Goal: Transaction & Acquisition: Purchase product/service

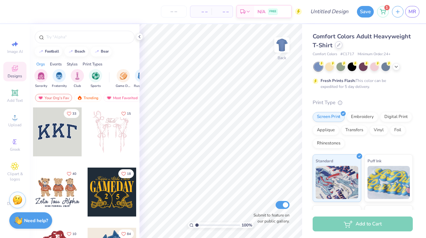
click at [341, 46] on icon at bounding box center [338, 44] width 3 height 3
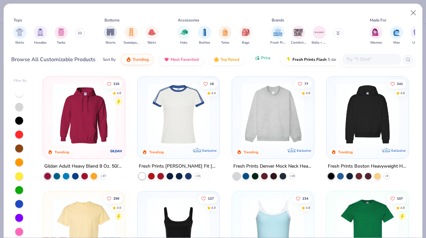
click at [254, 62] on button "Price" at bounding box center [263, 57] width 26 height 11
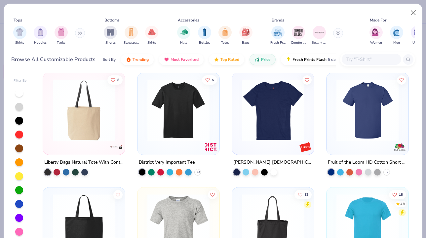
scroll to position [1039, 0]
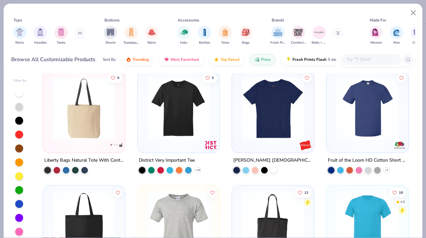
click at [274, 171] on div at bounding box center [274, 169] width 7 height 7
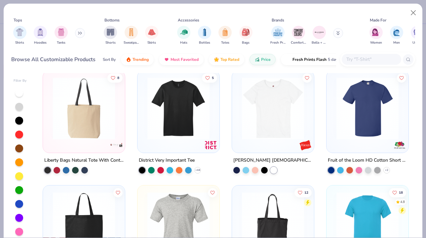
click at [278, 129] on img at bounding box center [273, 108] width 69 height 62
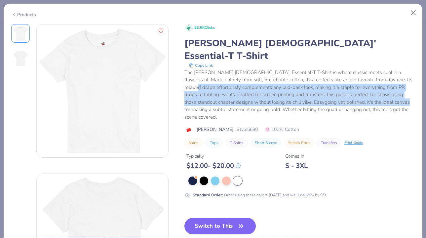
drag, startPoint x: 417, startPoint y: 66, endPoint x: 414, endPoint y: 85, distance: 19.4
click at [414, 86] on div "23.6K Clicks [PERSON_NAME] [DEMOGRAPHIC_DATA]' Essential-T T-Shirt Copy Link Th…" at bounding box center [213, 131] width 419 height 214
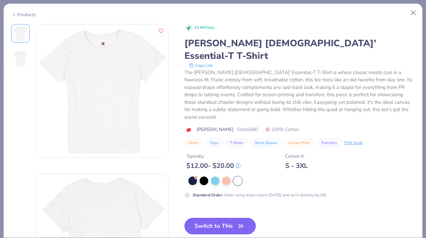
click at [284, 177] on div at bounding box center [302, 181] width 227 height 9
click at [221, 218] on button "Switch to This" at bounding box center [221, 226] width 72 height 17
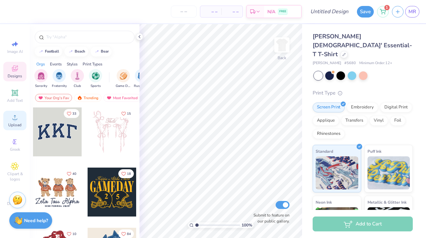
click at [17, 124] on span "Upload" at bounding box center [14, 124] width 13 height 5
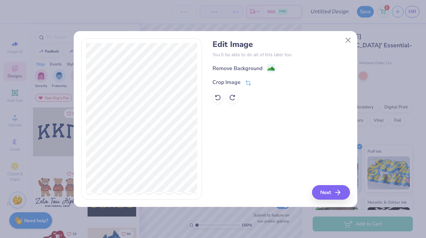
click at [269, 67] on image at bounding box center [271, 68] width 7 height 7
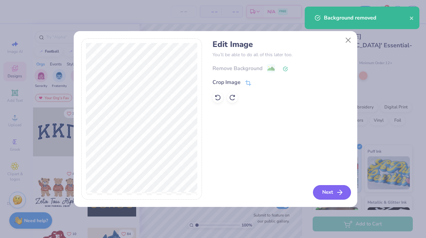
click at [332, 193] on button "Next" at bounding box center [332, 192] width 38 height 15
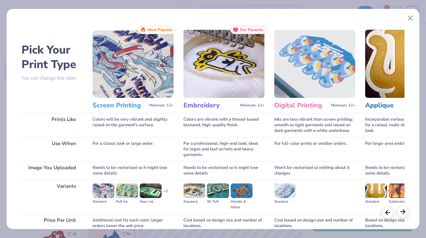
click at [403, 212] on line at bounding box center [403, 212] width 4 height 0
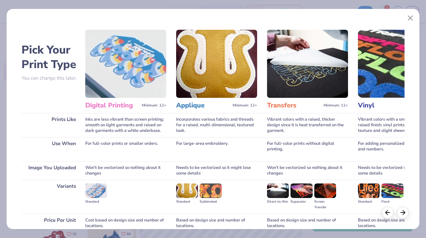
scroll to position [0, 191]
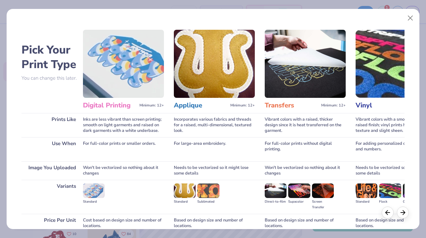
drag, startPoint x: 413, startPoint y: 180, endPoint x: 413, endPoint y: 212, distance: 32.1
click at [413, 212] on div "Pick Your Print Type You can change this later. Prints Like Use When Image You …" at bounding box center [213, 118] width 413 height 224
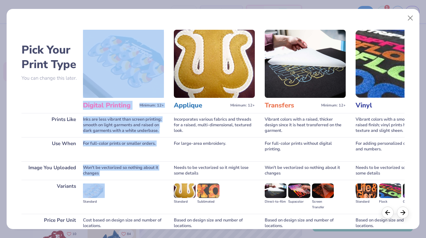
drag, startPoint x: 128, startPoint y: 193, endPoint x: 133, endPoint y: 79, distance: 114.2
click at [133, 80] on div "Digital Printing Minimum: 12+ Inks are less vibrant than screen printing; smoot…" at bounding box center [123, 146] width 81 height 242
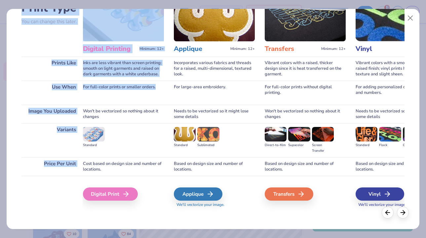
scroll to position [59, 0]
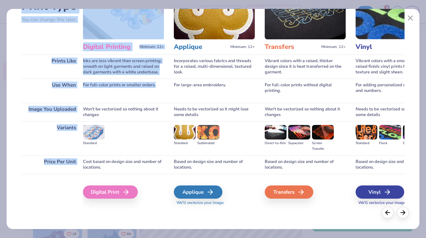
drag, startPoint x: 128, startPoint y: 147, endPoint x: 127, endPoint y: 254, distance: 106.5
click at [127, 238] on html "– – Per Item – – Total Est. Delivery N/A FREE Design Title Save 1 MR Image AI D…" at bounding box center [213, 119] width 426 height 238
click at [119, 189] on div "Digital Print" at bounding box center [111, 192] width 55 height 13
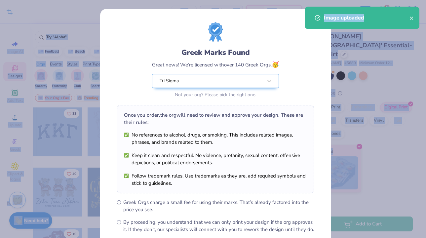
click at [241, 128] on body "Crop Image – – Per Item – – Total Est. Delivery N/A FREE Design Title Save 1 MR…" at bounding box center [213, 119] width 426 height 238
type input "3.00"
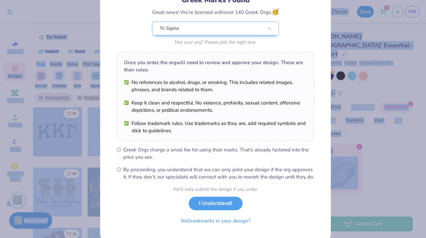
scroll to position [71, 0]
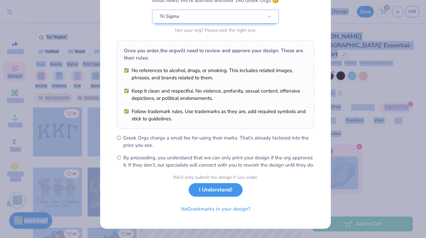
click at [214, 195] on button "I Understand!" at bounding box center [216, 190] width 54 height 14
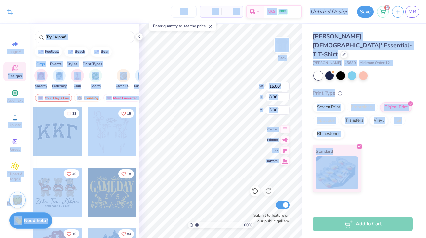
scroll to position [0, 0]
type input "8.88"
type input "4.95"
type input "3.00"
click at [388, 71] on div "[PERSON_NAME] [DEMOGRAPHIC_DATA]' Essential-T T-Shirt [PERSON_NAME] # 5680 Mini…" at bounding box center [363, 112] width 100 height 160
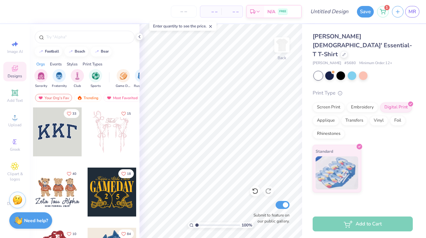
click at [396, 75] on div "[PERSON_NAME] [DEMOGRAPHIC_DATA]' Essential-T T-Shirt [PERSON_NAME] # 5680 Mini…" at bounding box center [363, 112] width 100 height 160
click at [191, 9] on input "number" at bounding box center [184, 12] width 26 height 12
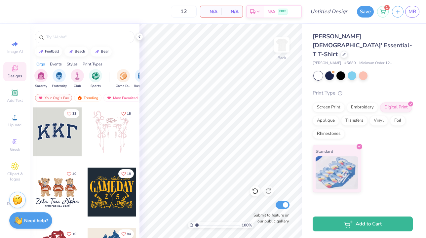
type input "12"
click at [218, 12] on div "N/A Per Item" at bounding box center [210, 11] width 21 height 11
click at [363, 8] on button "Save" at bounding box center [365, 11] width 17 height 12
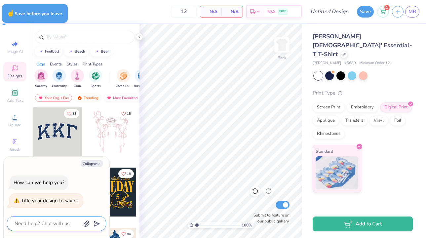
type textarea "x"
